Goal: Task Accomplishment & Management: Use online tool/utility

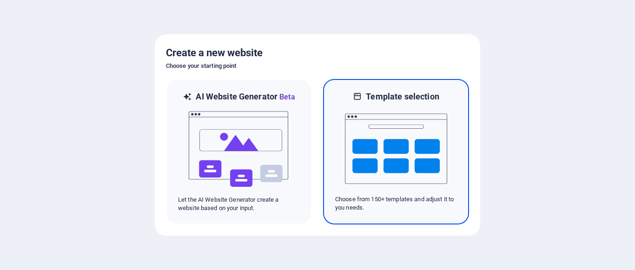
click at [388, 135] on img at bounding box center [396, 148] width 102 height 93
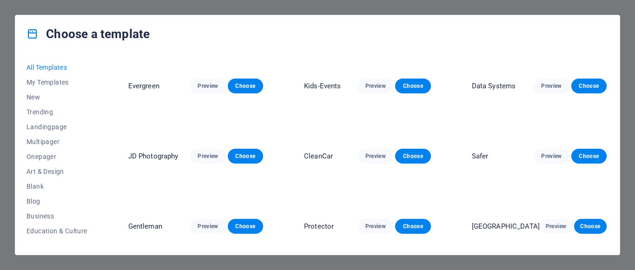
scroll to position [1505, 0]
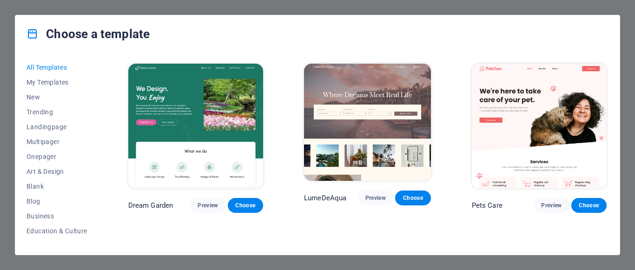
click at [538, 104] on img at bounding box center [539, 126] width 135 height 125
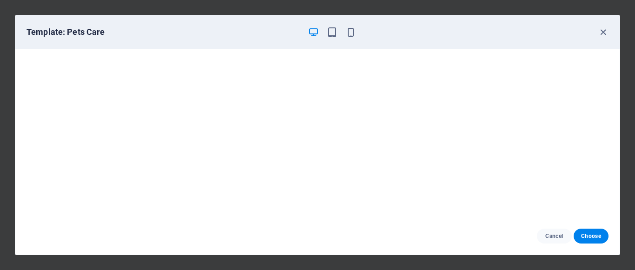
scroll to position [2, 0]
click at [590, 231] on button "Choose" at bounding box center [590, 236] width 35 height 15
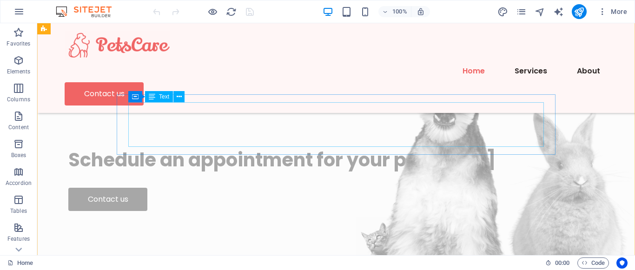
scroll to position [2599, 0]
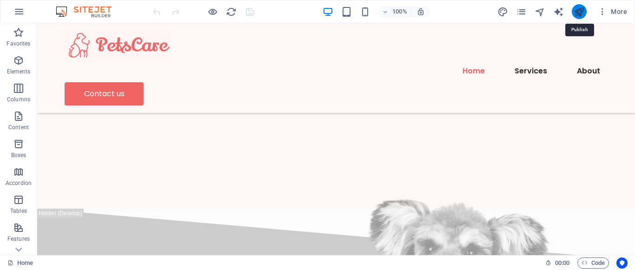
click at [576, 11] on icon "publish" at bounding box center [578, 12] width 11 height 11
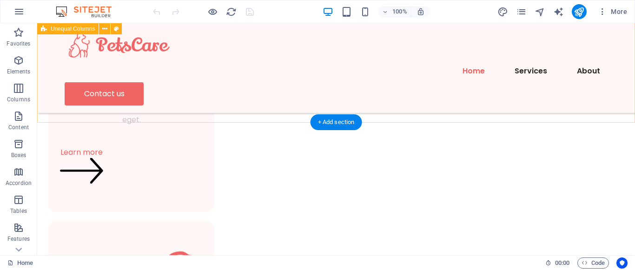
scroll to position [995, 0]
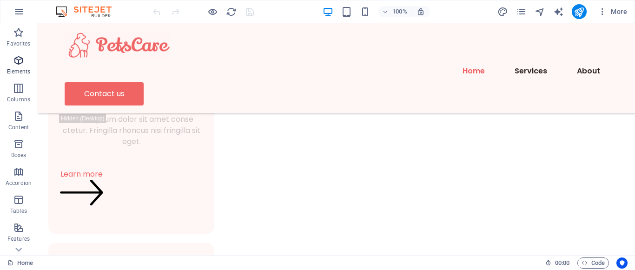
click at [18, 66] on span "Elements" at bounding box center [18, 66] width 37 height 22
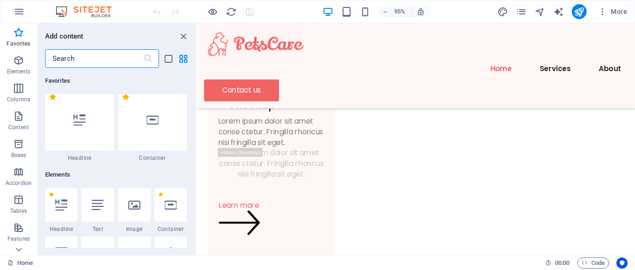
scroll to position [0, 0]
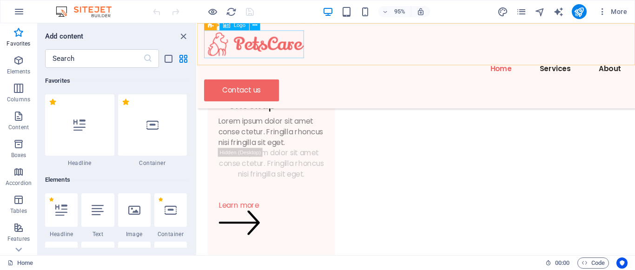
click at [279, 46] on div at bounding box center [427, 45] width 446 height 29
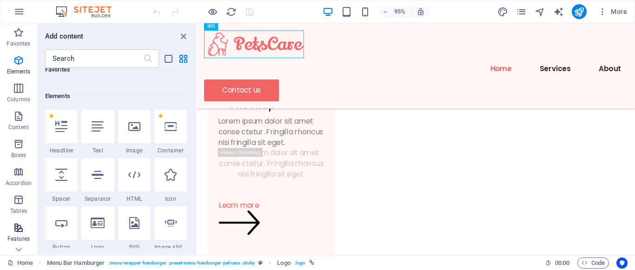
scroll to position [209, 0]
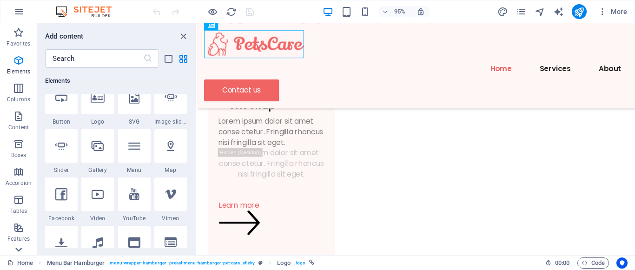
click at [20, 251] on icon at bounding box center [18, 249] width 13 height 13
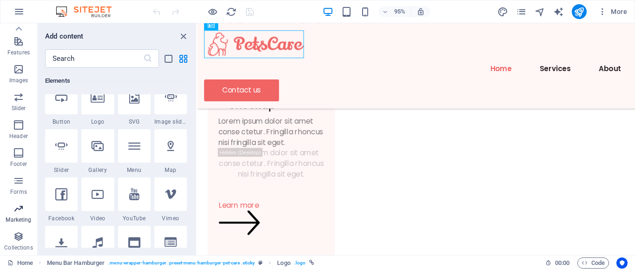
click at [25, 215] on span "Marketing" at bounding box center [18, 214] width 37 height 22
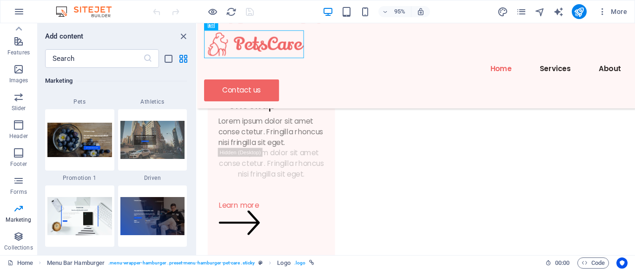
scroll to position [8052, 0]
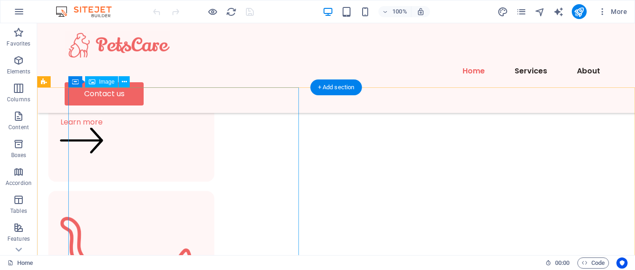
scroll to position [853, 0]
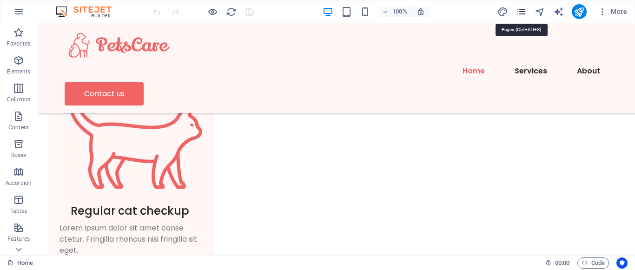
click at [519, 9] on icon "pages" at bounding box center [521, 12] width 11 height 11
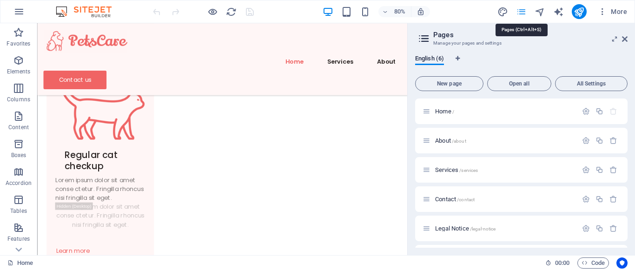
scroll to position [803, 0]
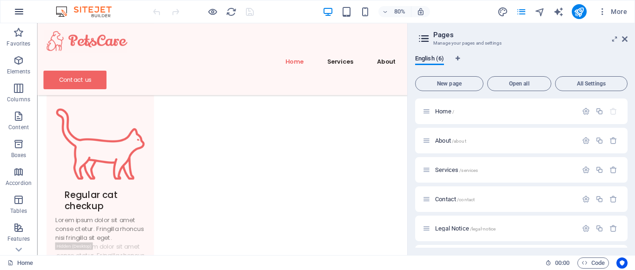
click at [17, 8] on icon "button" at bounding box center [18, 11] width 11 height 11
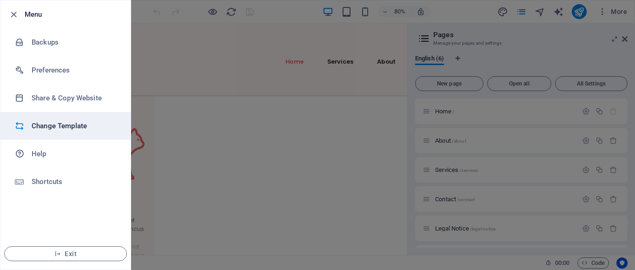
click at [82, 126] on h6 "Change Template" at bounding box center [75, 125] width 86 height 11
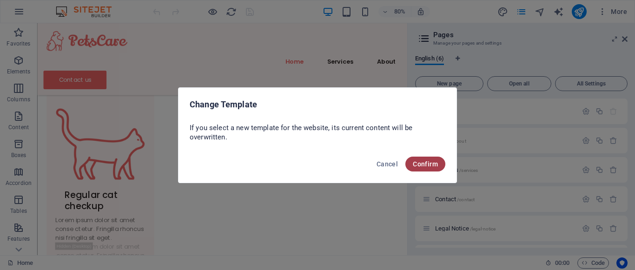
click at [422, 160] on span "Confirm" at bounding box center [425, 163] width 25 height 7
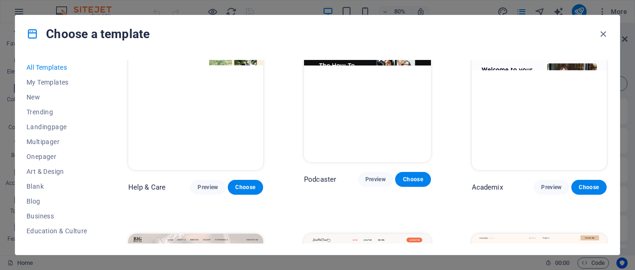
scroll to position [836, 0]
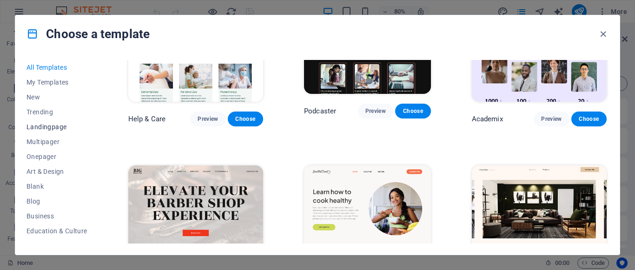
click at [58, 127] on span "Landingpage" at bounding box center [56, 126] width 61 height 7
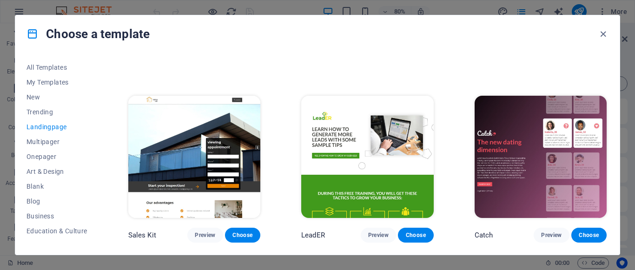
scroll to position [1129, 0]
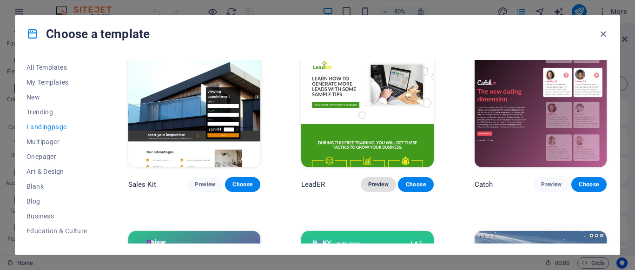
click at [373, 184] on span "Preview" at bounding box center [378, 184] width 20 height 7
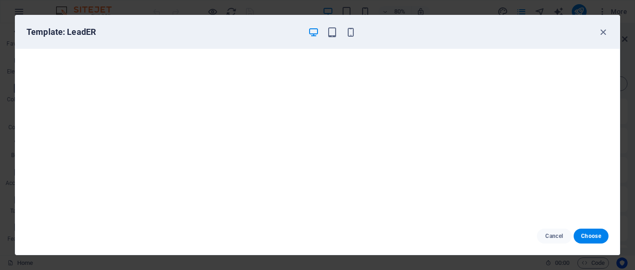
scroll to position [0, 0]
click at [605, 33] on icon "button" at bounding box center [602, 32] width 11 height 11
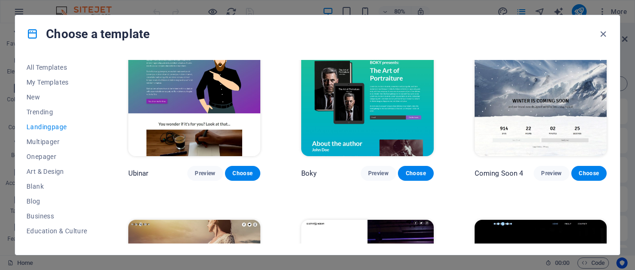
scroll to position [1323, 0]
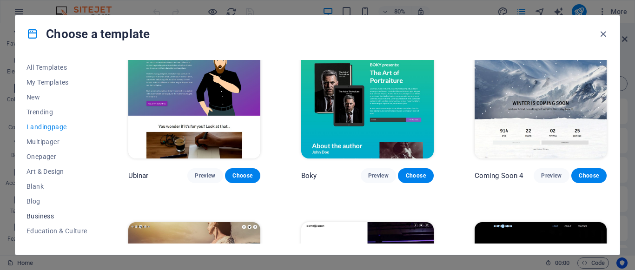
click at [66, 215] on span "Business" at bounding box center [56, 215] width 61 height 7
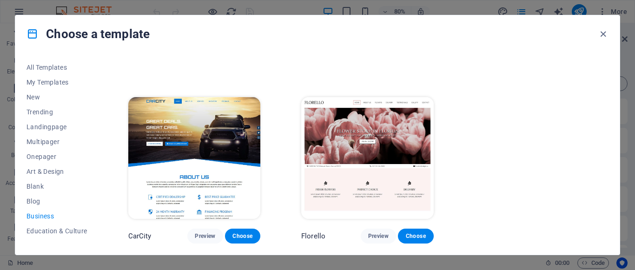
scroll to position [150, 0]
click at [196, 231] on button "Preview" at bounding box center [204, 236] width 35 height 15
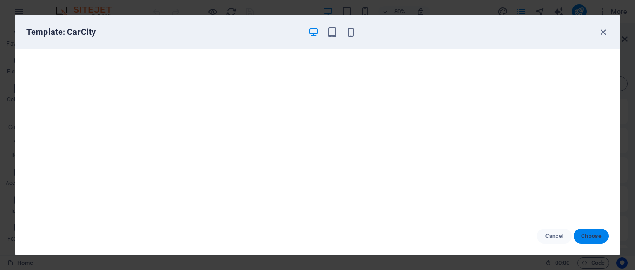
click at [591, 233] on span "Choose" at bounding box center [591, 235] width 20 height 7
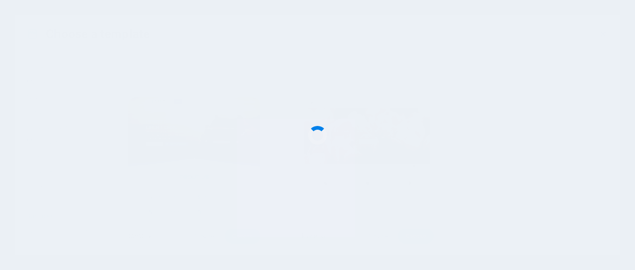
scroll to position [853, 0]
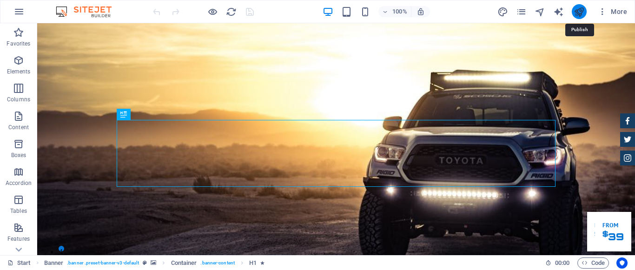
click at [580, 11] on icon "publish" at bounding box center [578, 12] width 11 height 11
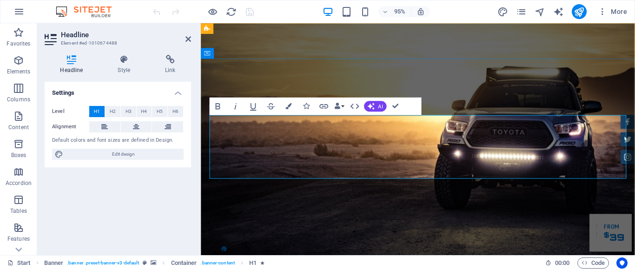
drag, startPoint x: 393, startPoint y: 171, endPoint x: 234, endPoint y: 134, distance: 163.1
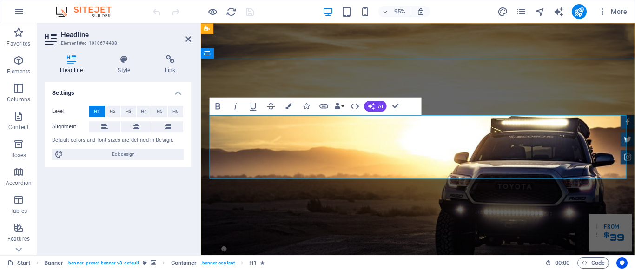
click at [582, 10] on icon "publish" at bounding box center [578, 12] width 11 height 11
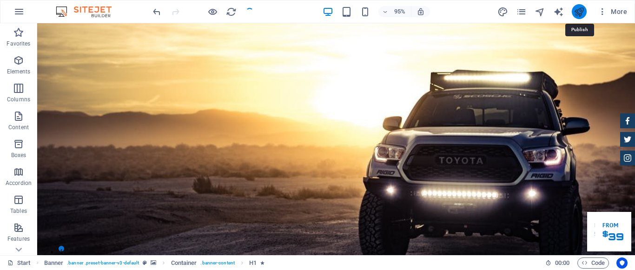
checkbox input "false"
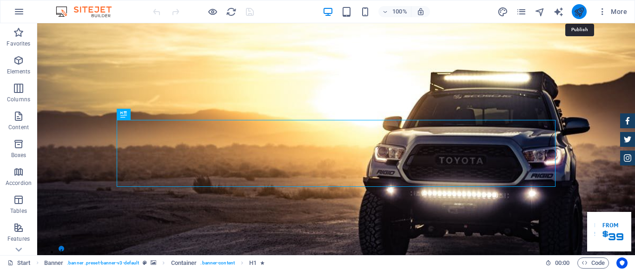
click at [578, 9] on icon "publish" at bounding box center [578, 12] width 11 height 11
